Goal: Obtain resource: Download file/media

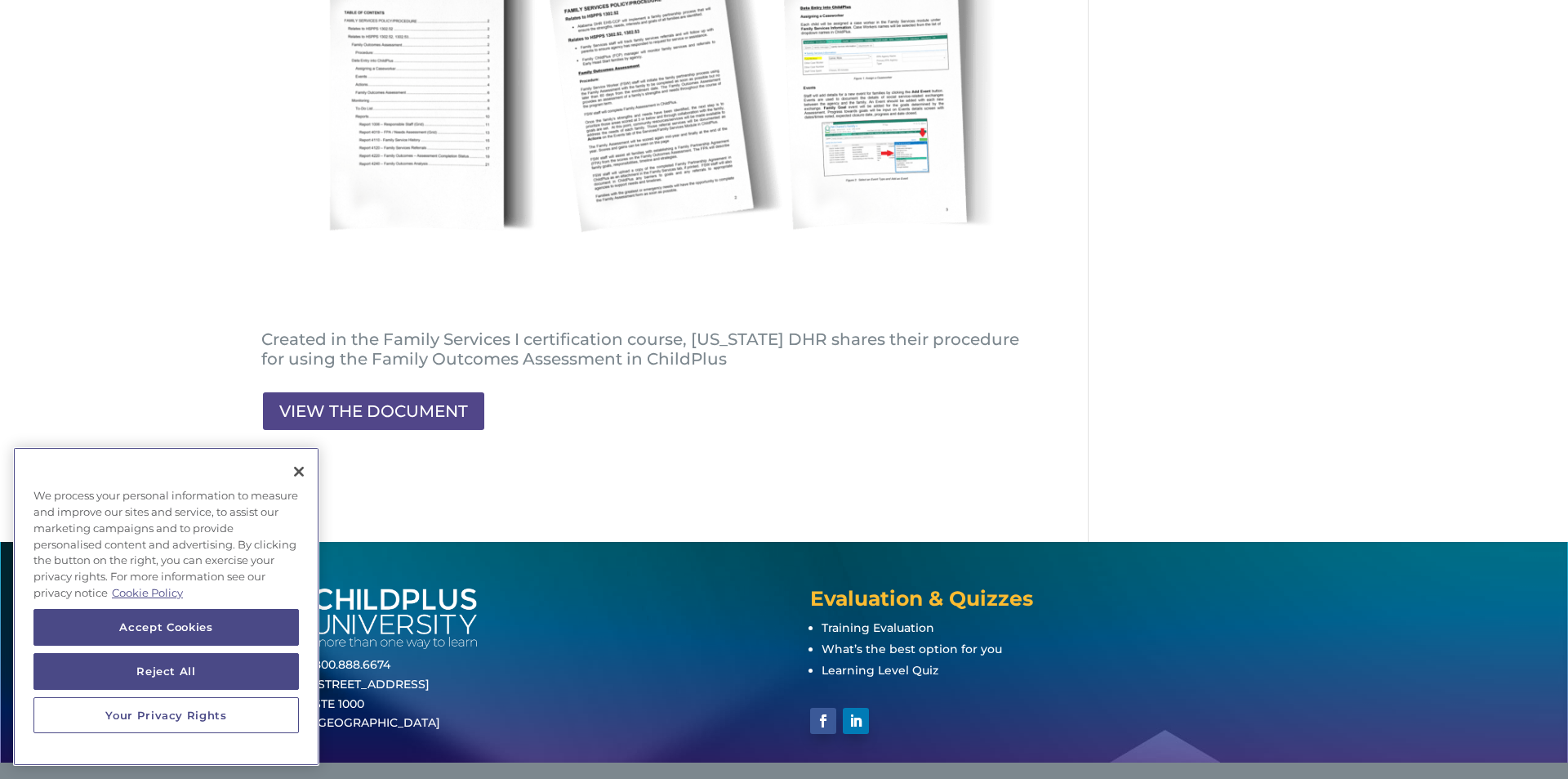
scroll to position [438, 0]
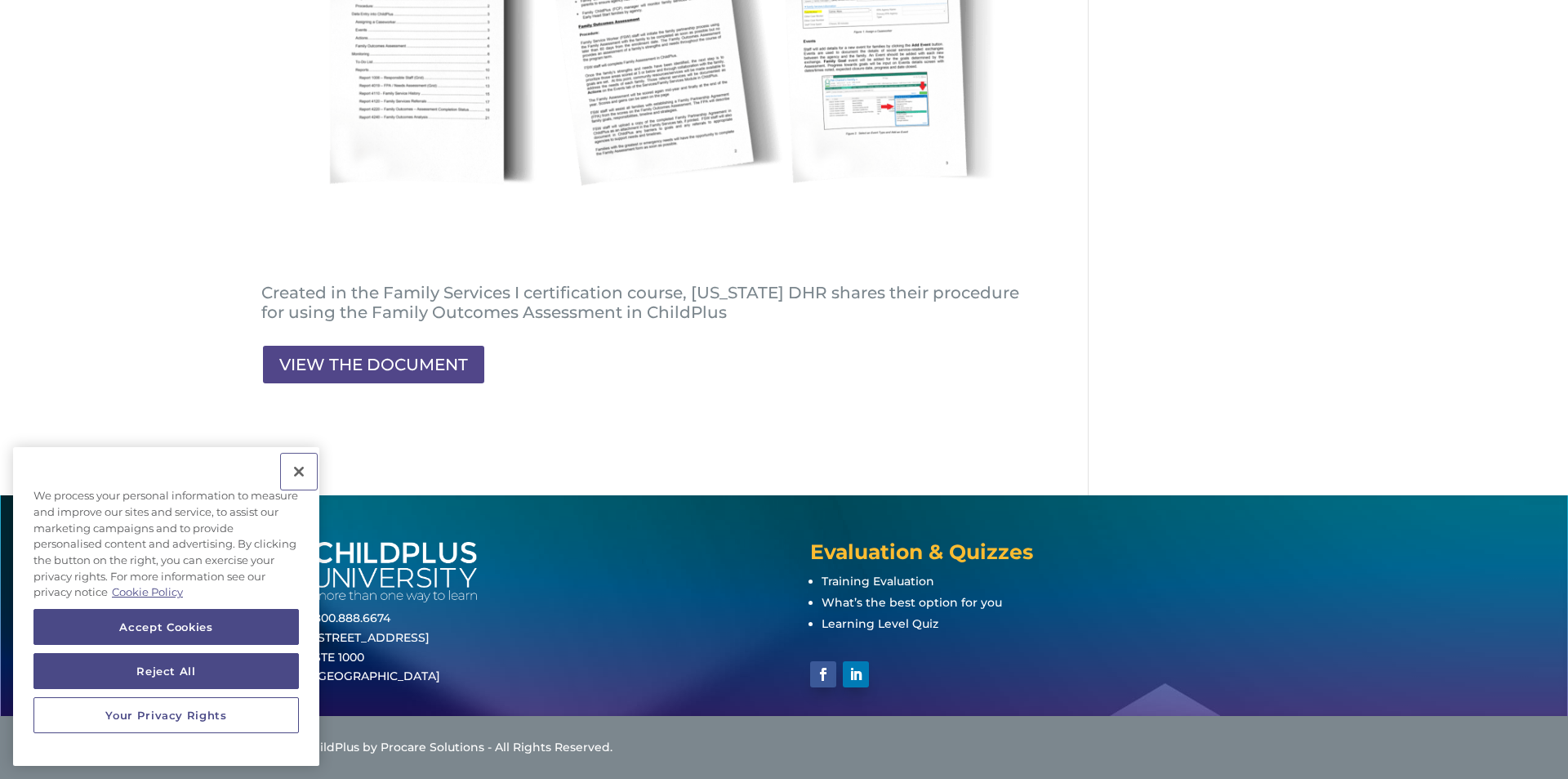
click at [299, 471] on button "Close" at bounding box center [298, 471] width 36 height 36
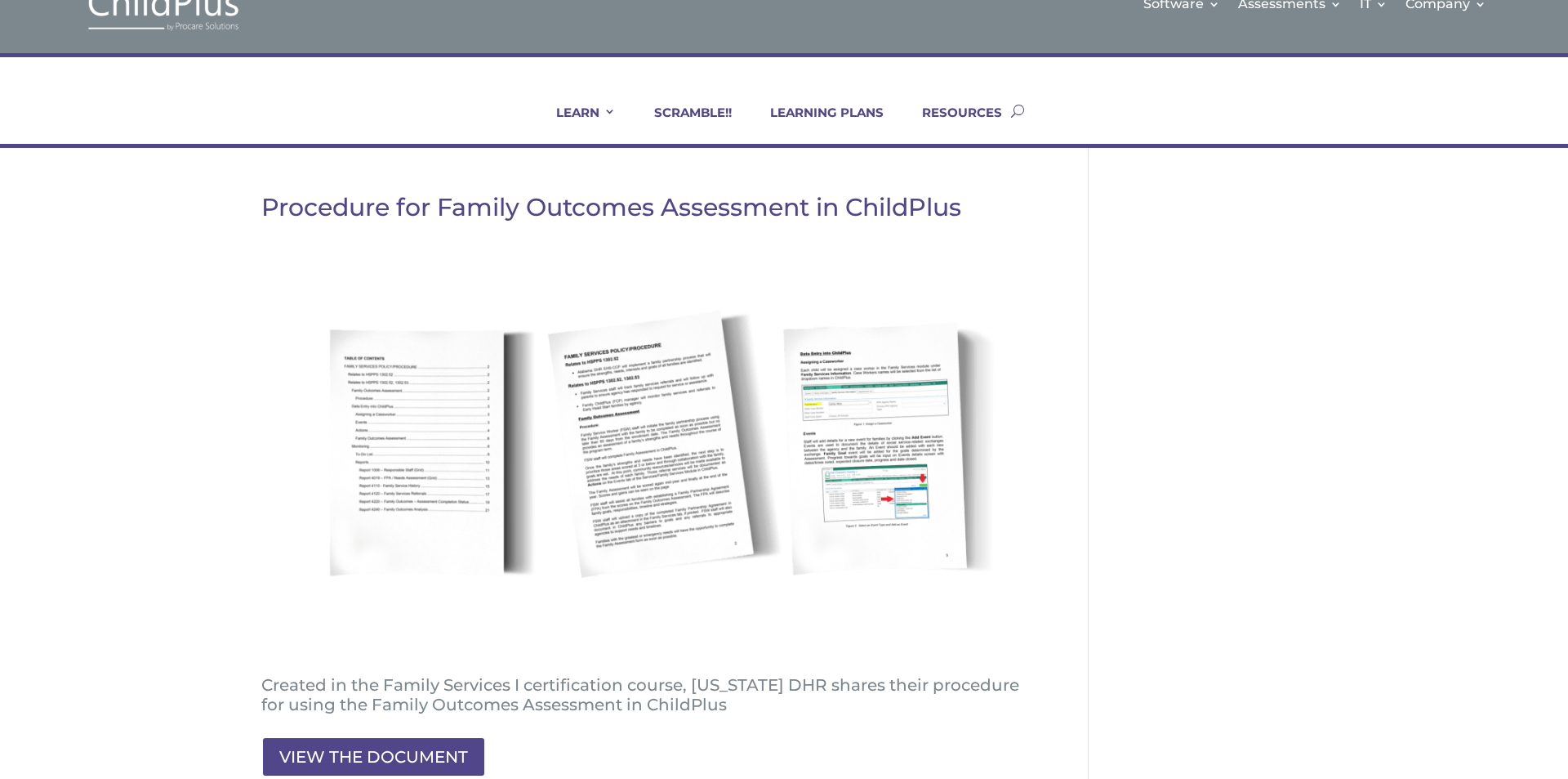
scroll to position [0, 0]
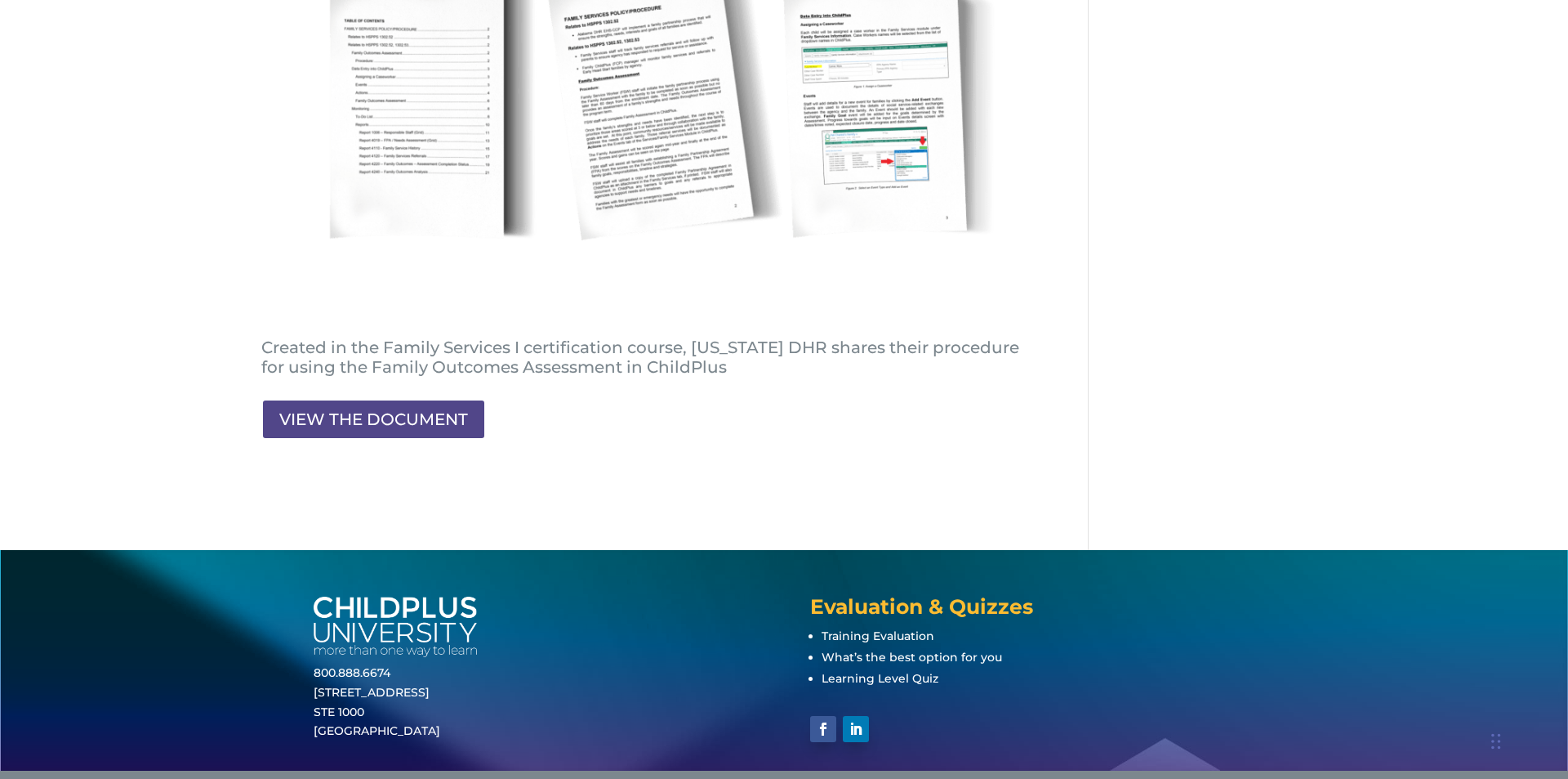
scroll to position [392, 0]
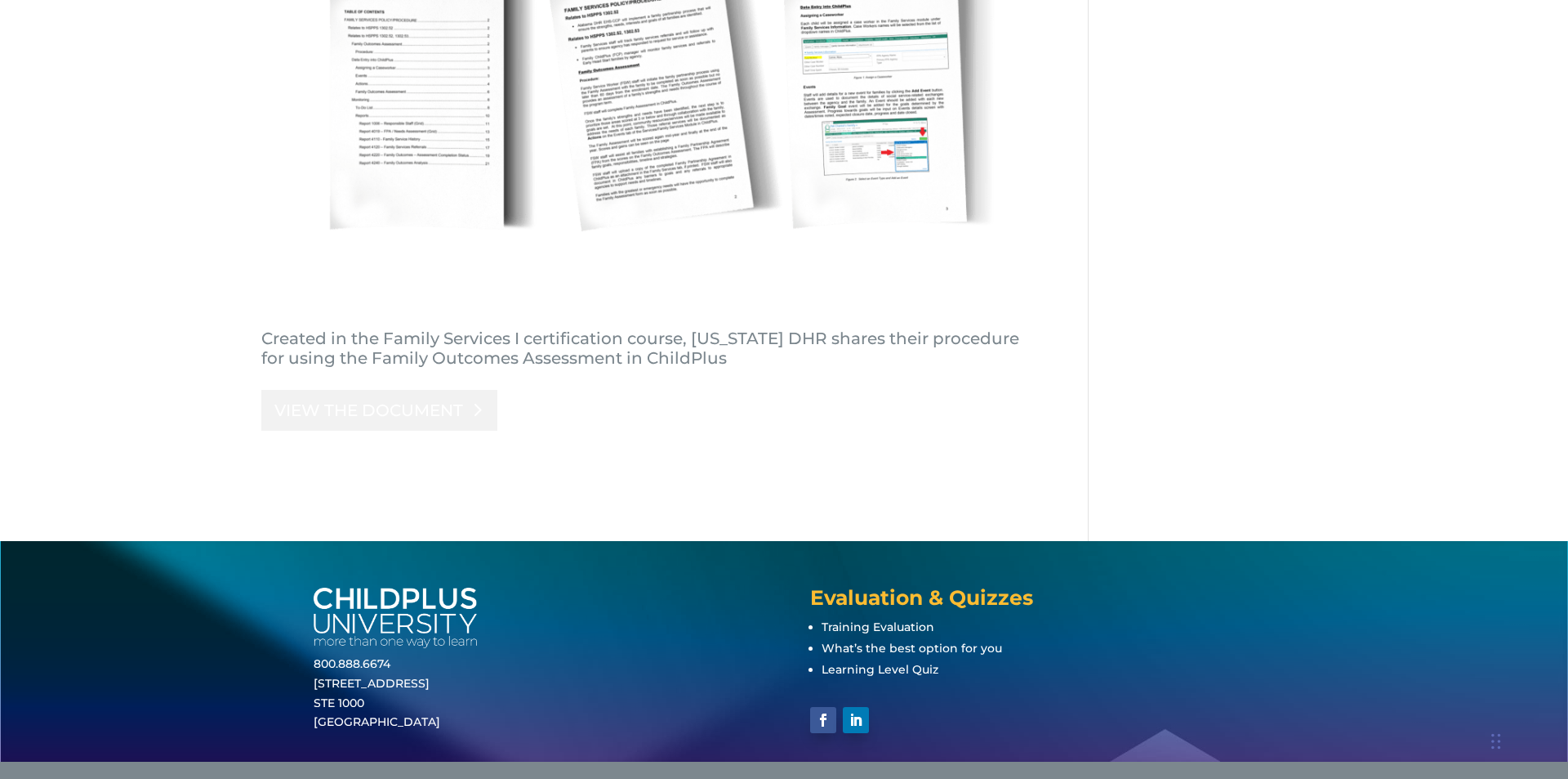
click at [415, 398] on link "VIEW THE DOCUMENT" at bounding box center [379, 410] width 236 height 41
